Goal: Find specific page/section: Find specific page/section

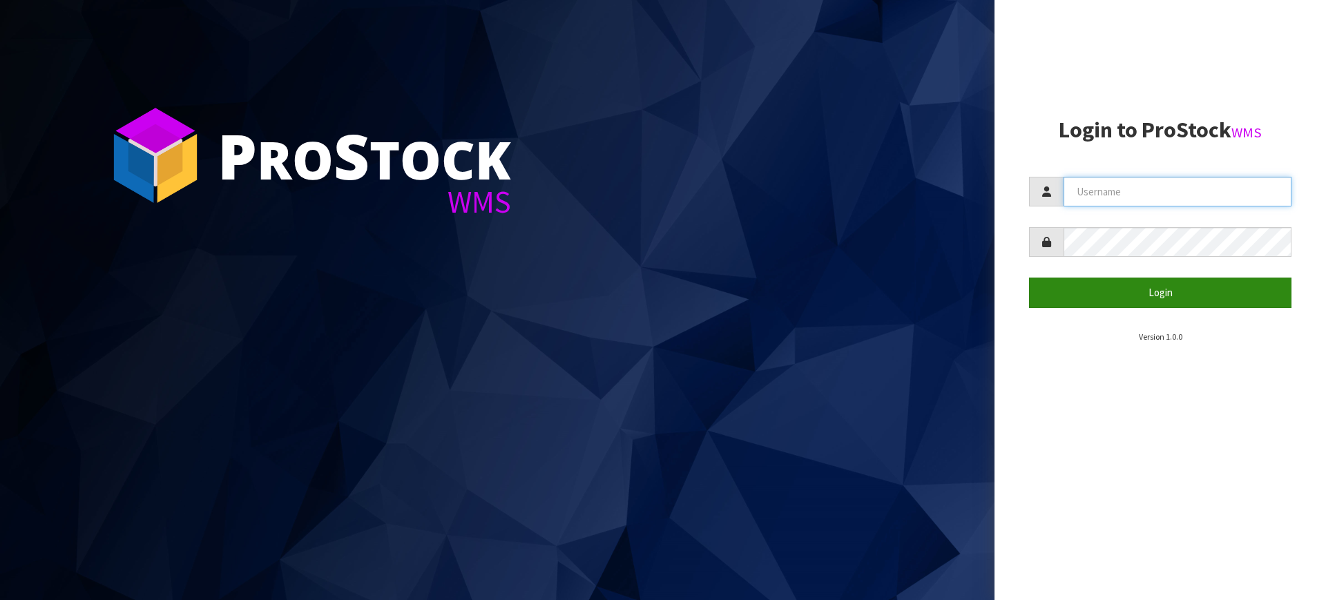
type input "[PERSON_NAME][EMAIL_ADDRESS][DOMAIN_NAME]"
click at [1075, 294] on button "Login" at bounding box center [1160, 293] width 262 height 30
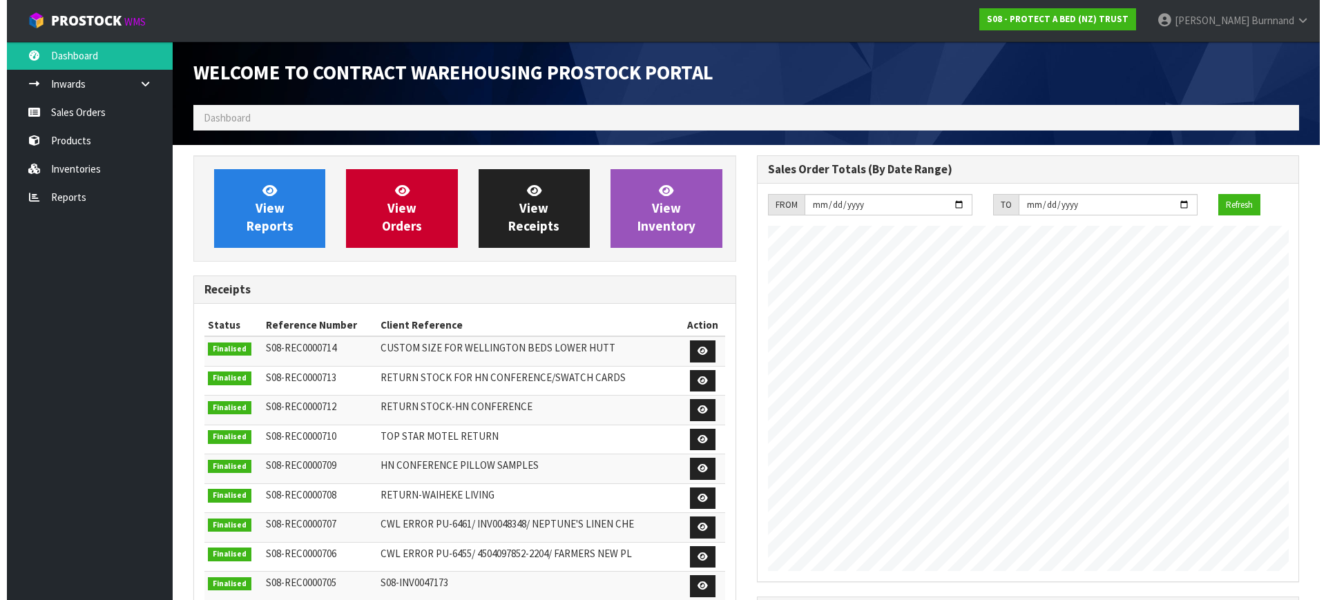
scroll to position [766, 563]
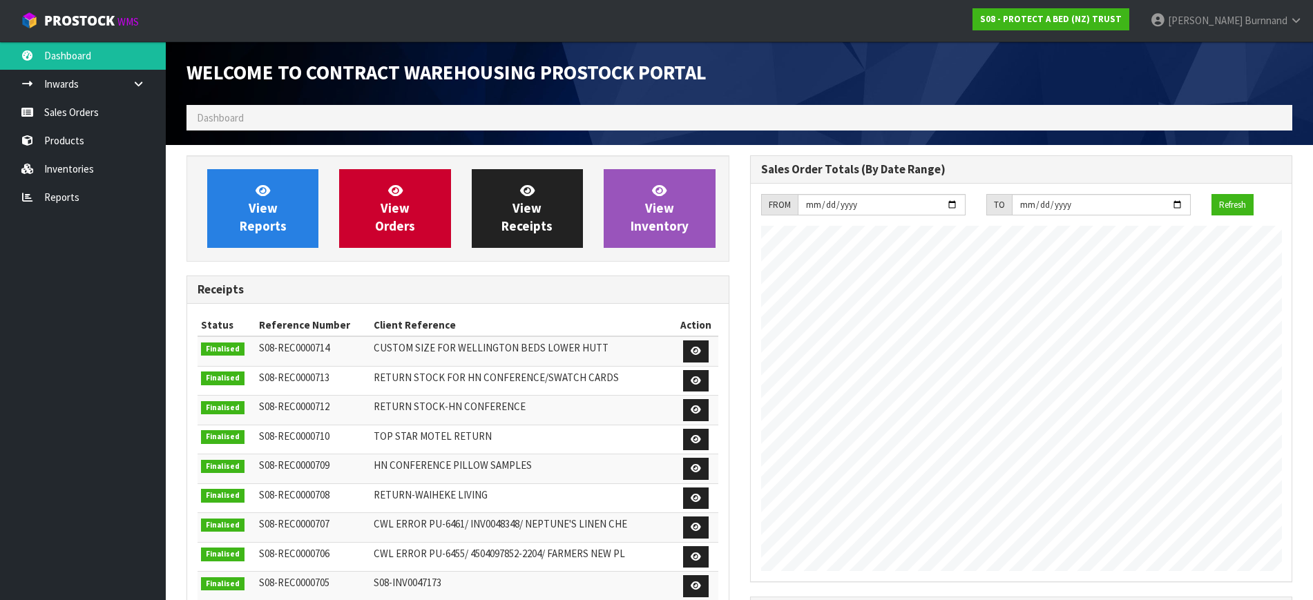
click at [215, 115] on span "Dashboard" at bounding box center [220, 117] width 47 height 13
click at [61, 171] on link "Inventories" at bounding box center [83, 169] width 166 height 28
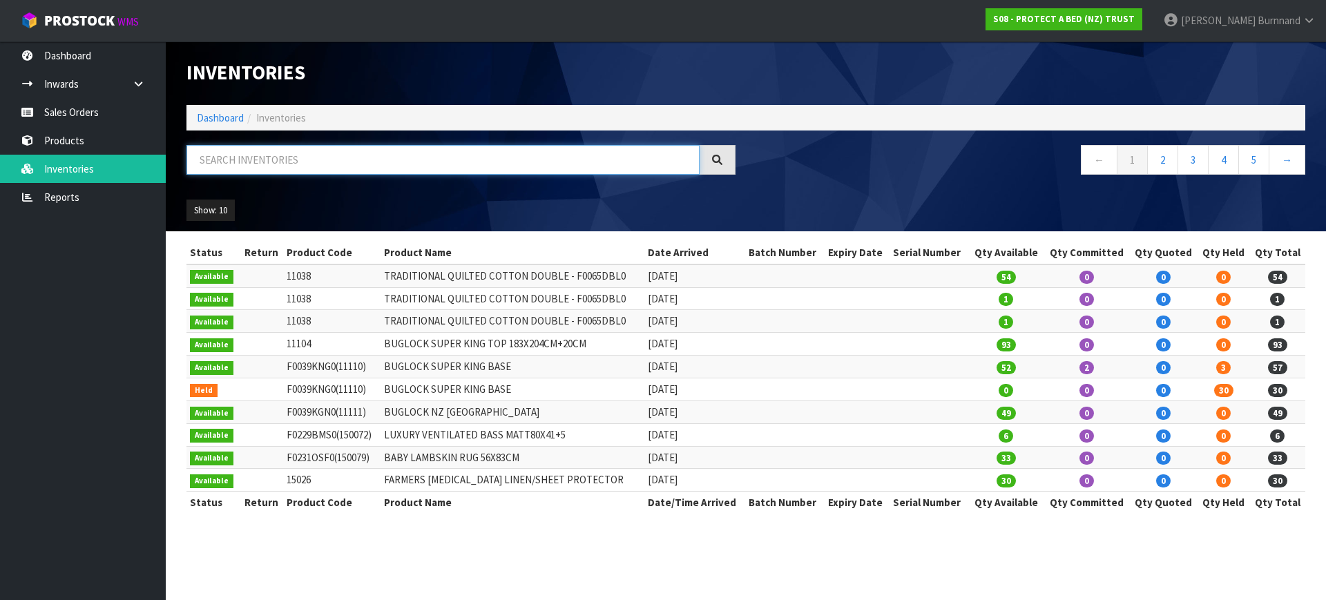
click at [232, 155] on input "text" at bounding box center [442, 160] width 513 height 30
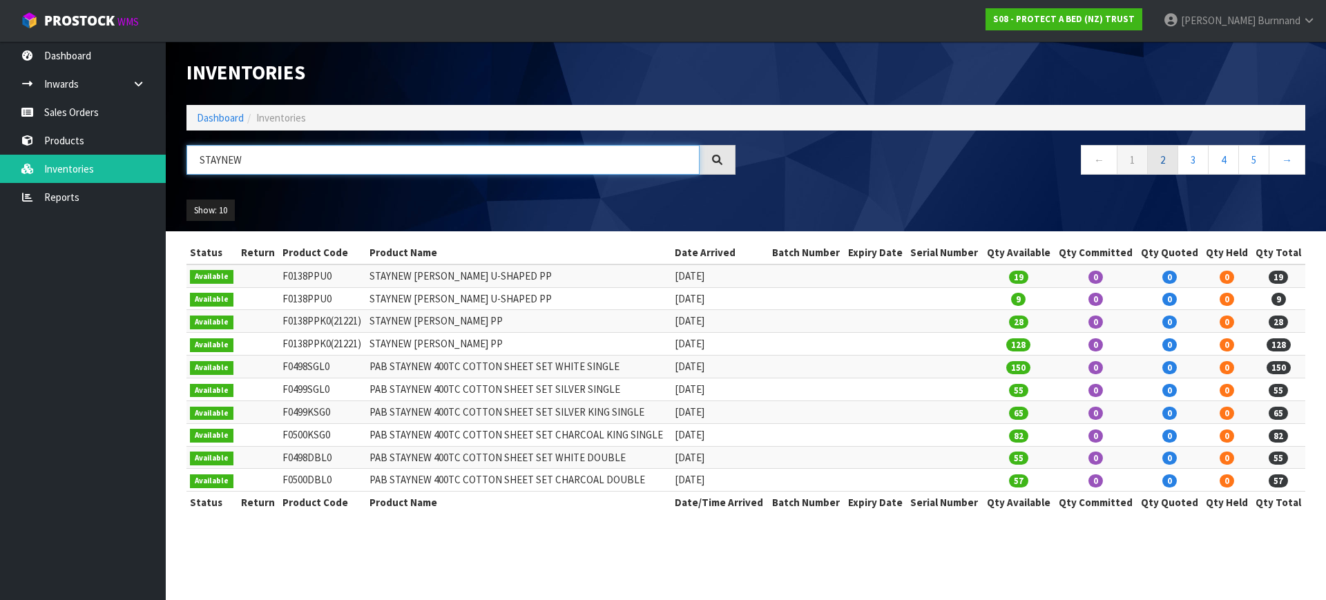
type input "STAYNEW"
click at [1160, 160] on link "2" at bounding box center [1162, 160] width 31 height 30
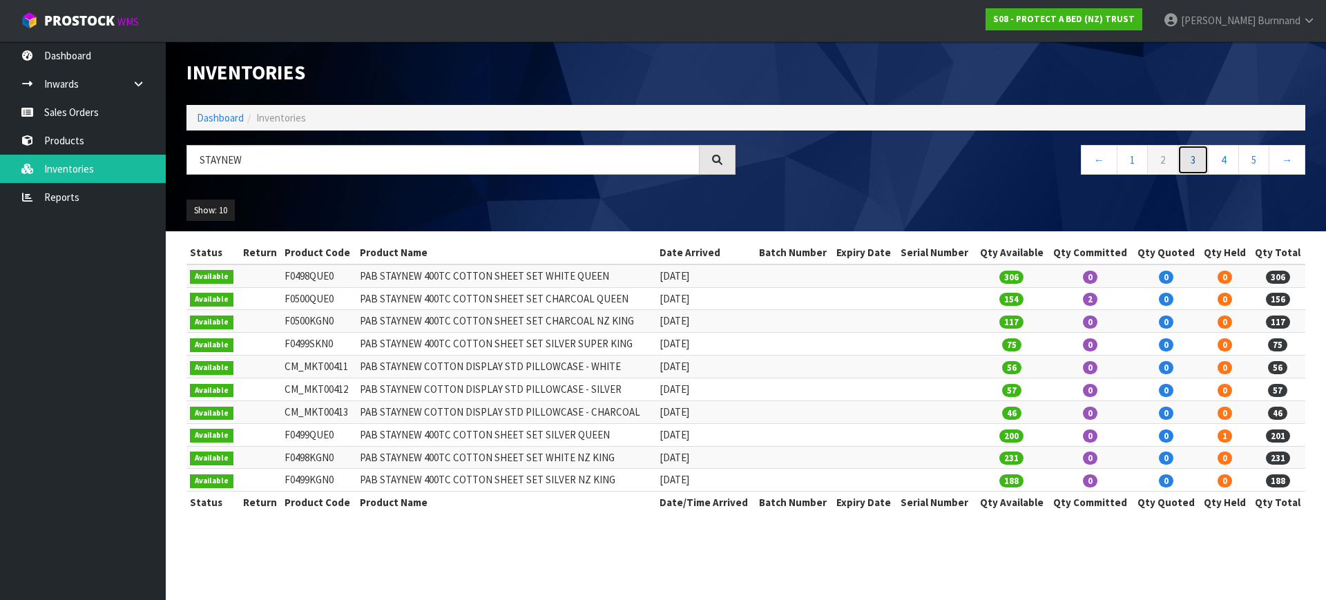
click at [1194, 166] on link "3" at bounding box center [1193, 160] width 31 height 30
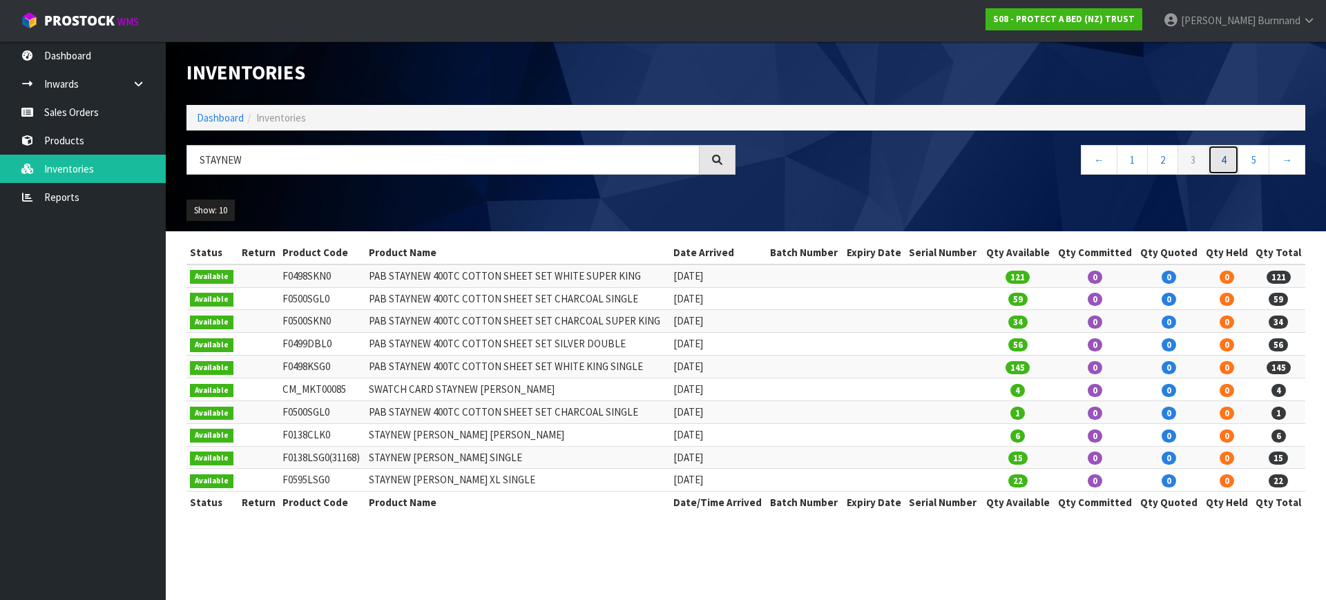
click at [1218, 161] on link "4" at bounding box center [1223, 160] width 31 height 30
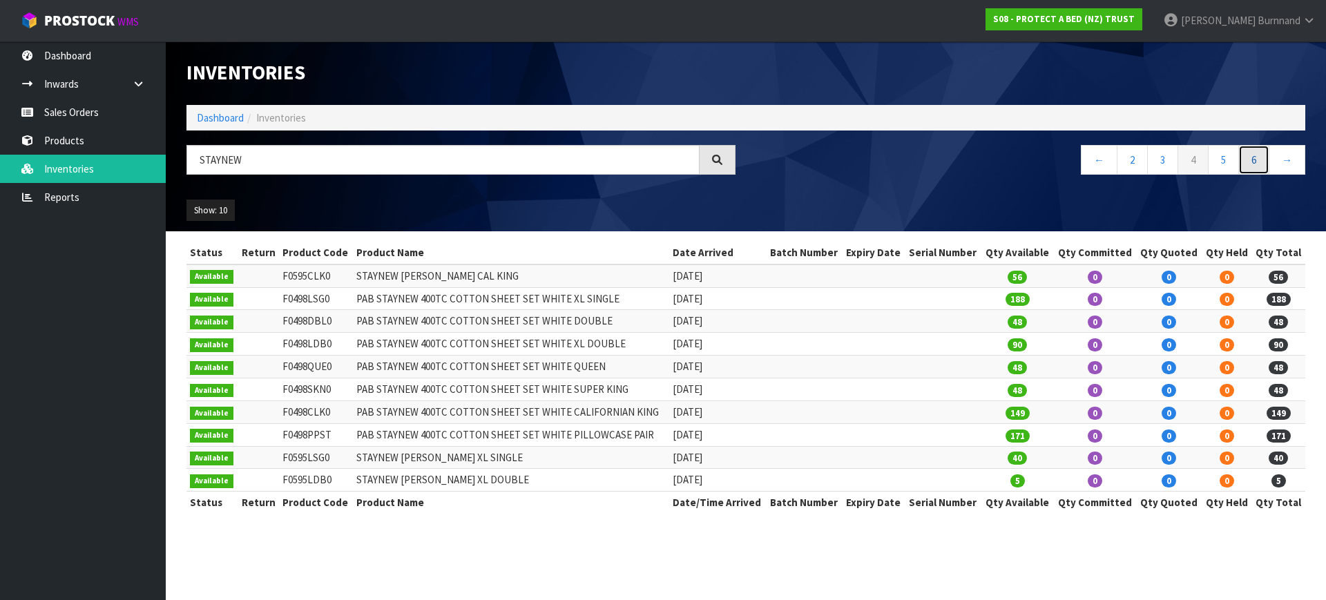
click at [1259, 151] on link "6" at bounding box center [1253, 160] width 31 height 30
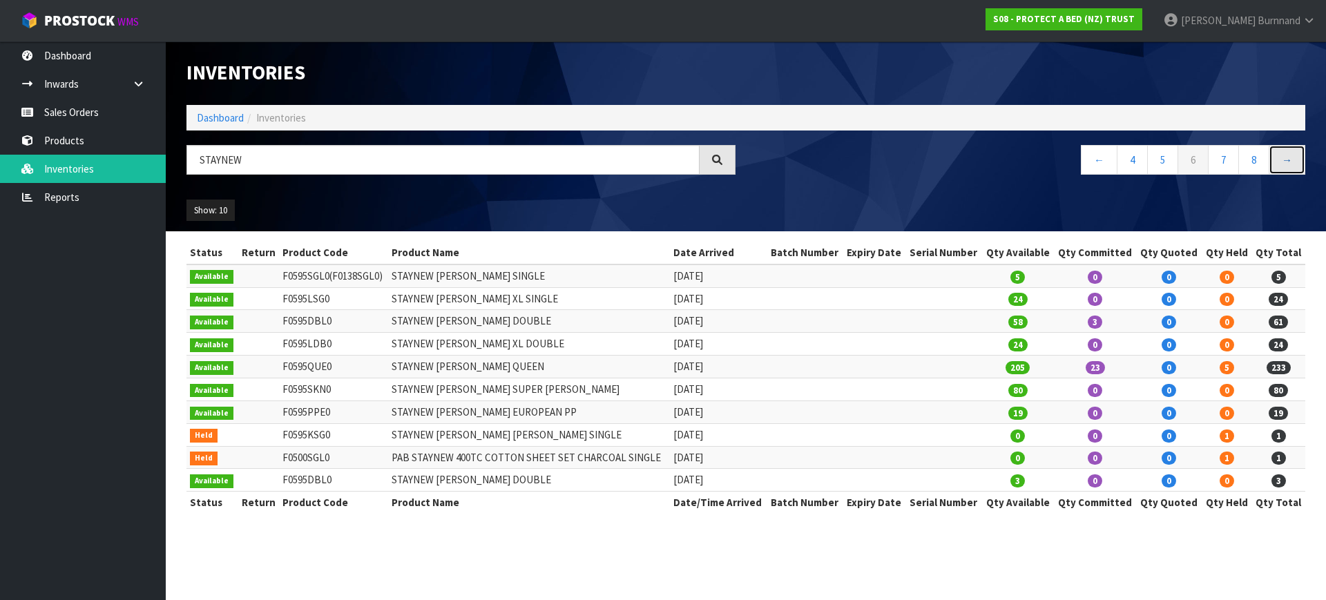
click at [1290, 162] on link "→" at bounding box center [1287, 160] width 37 height 30
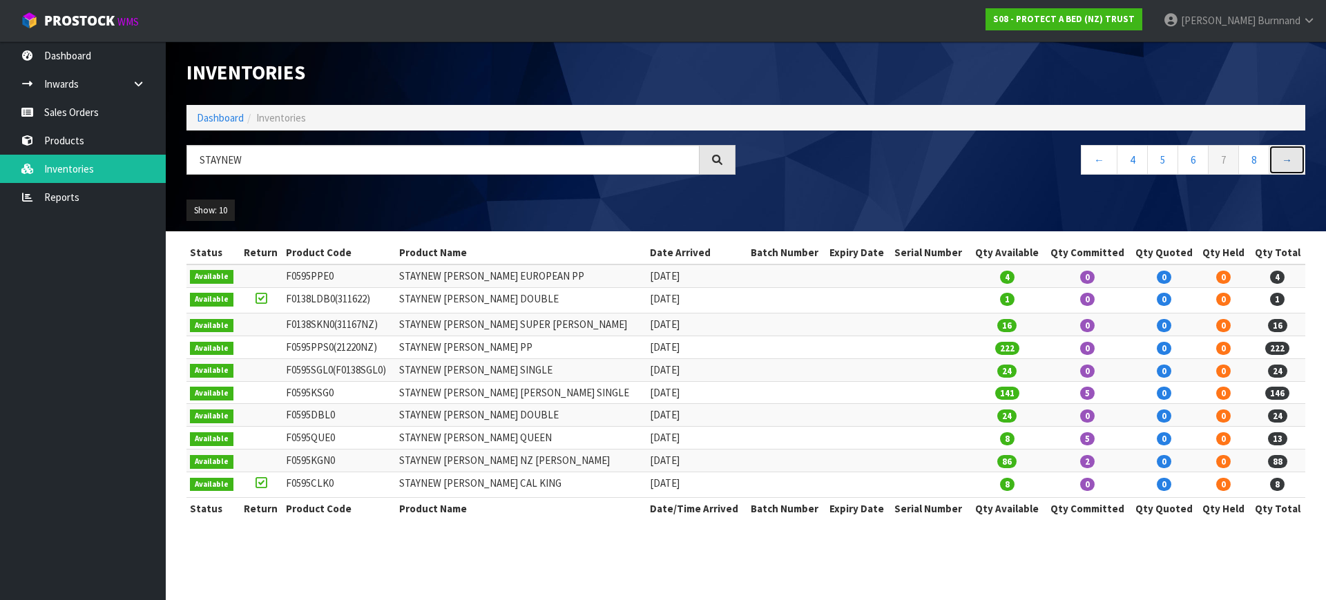
click at [1290, 162] on link "→" at bounding box center [1287, 160] width 37 height 30
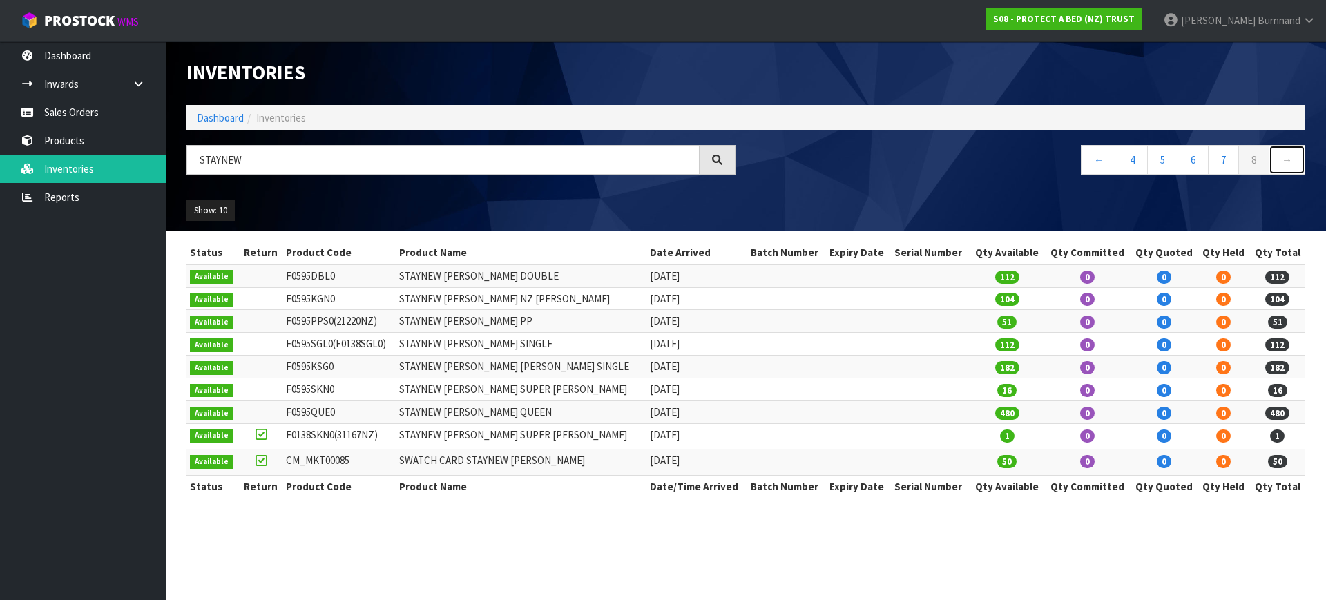
click at [1290, 162] on link "→" at bounding box center [1287, 160] width 37 height 30
